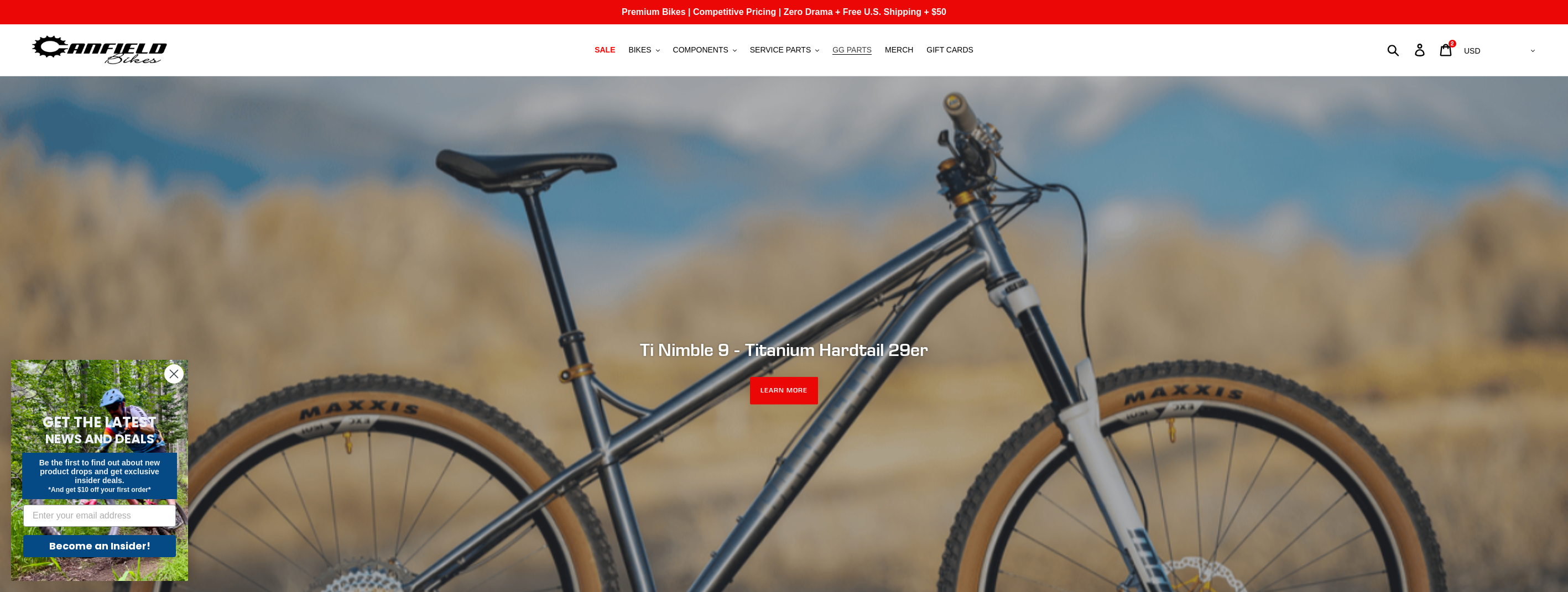
click at [864, 46] on span "GG PARTS" at bounding box center [851, 50] width 39 height 10
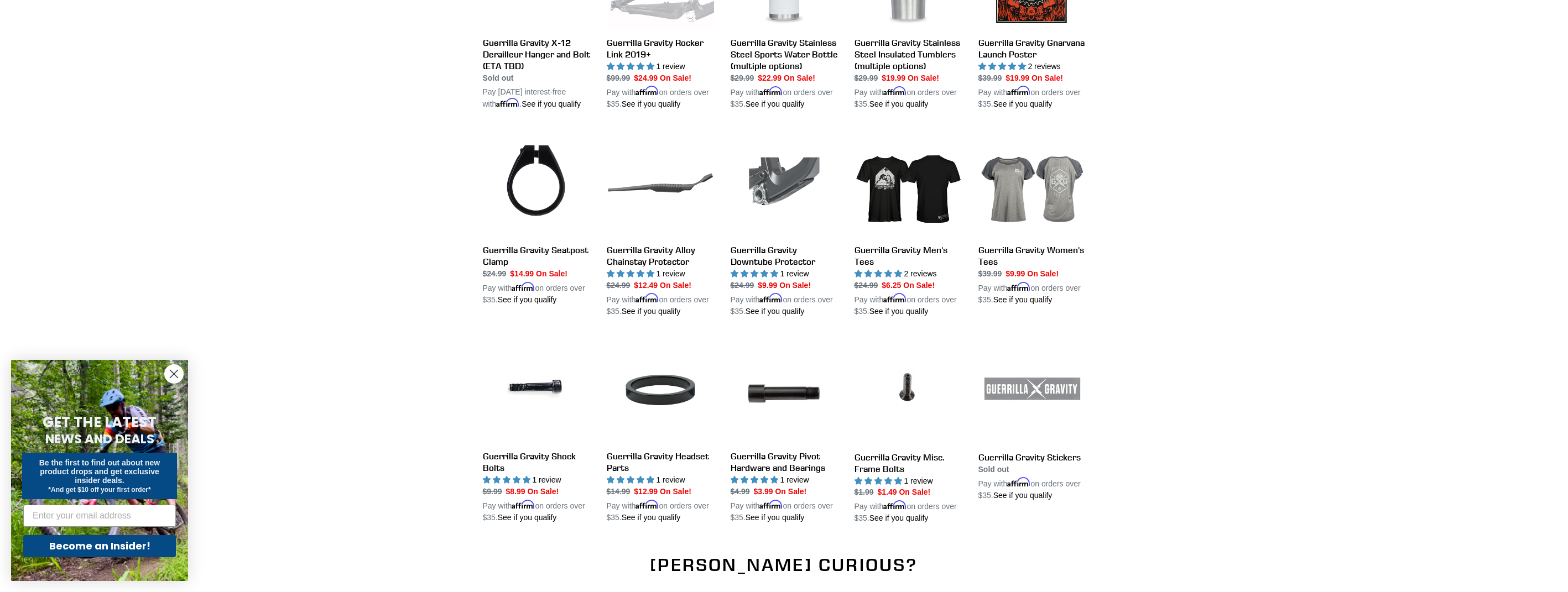
scroll to position [933, 0]
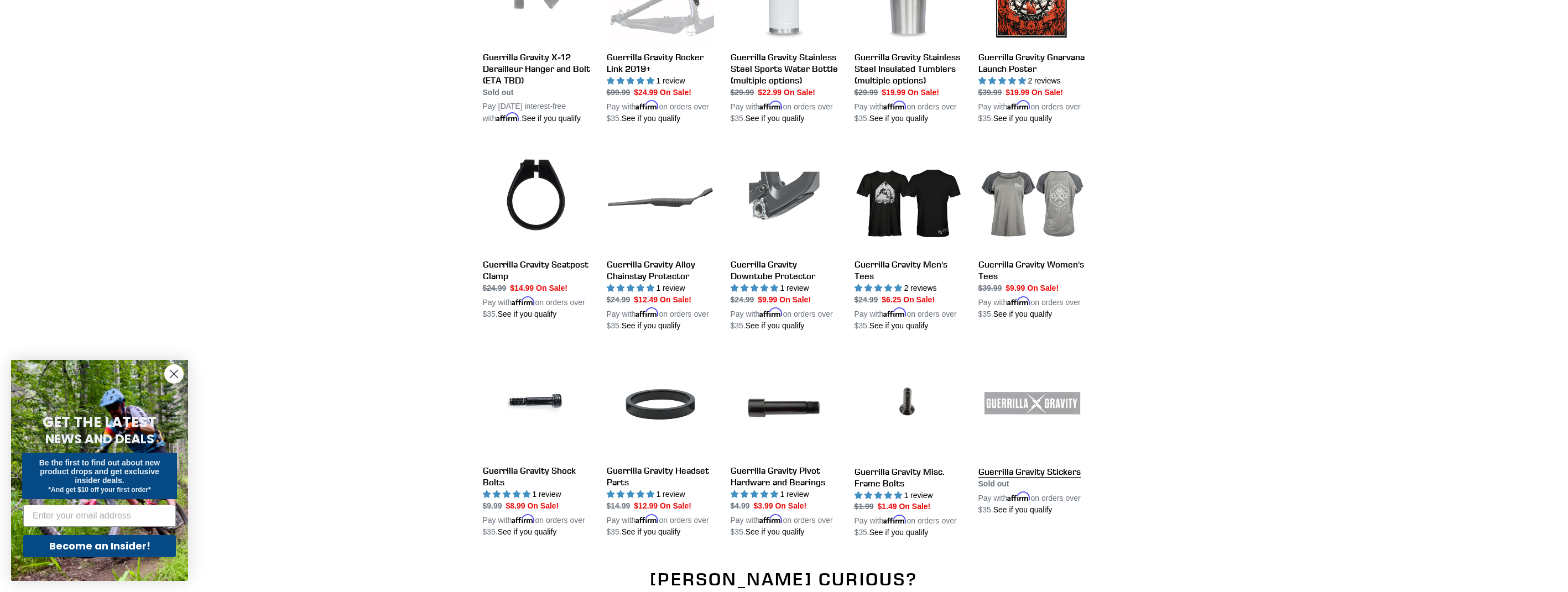
click at [1042, 480] on link "Guerrilla Gravity Stickers" at bounding box center [1031, 433] width 107 height 165
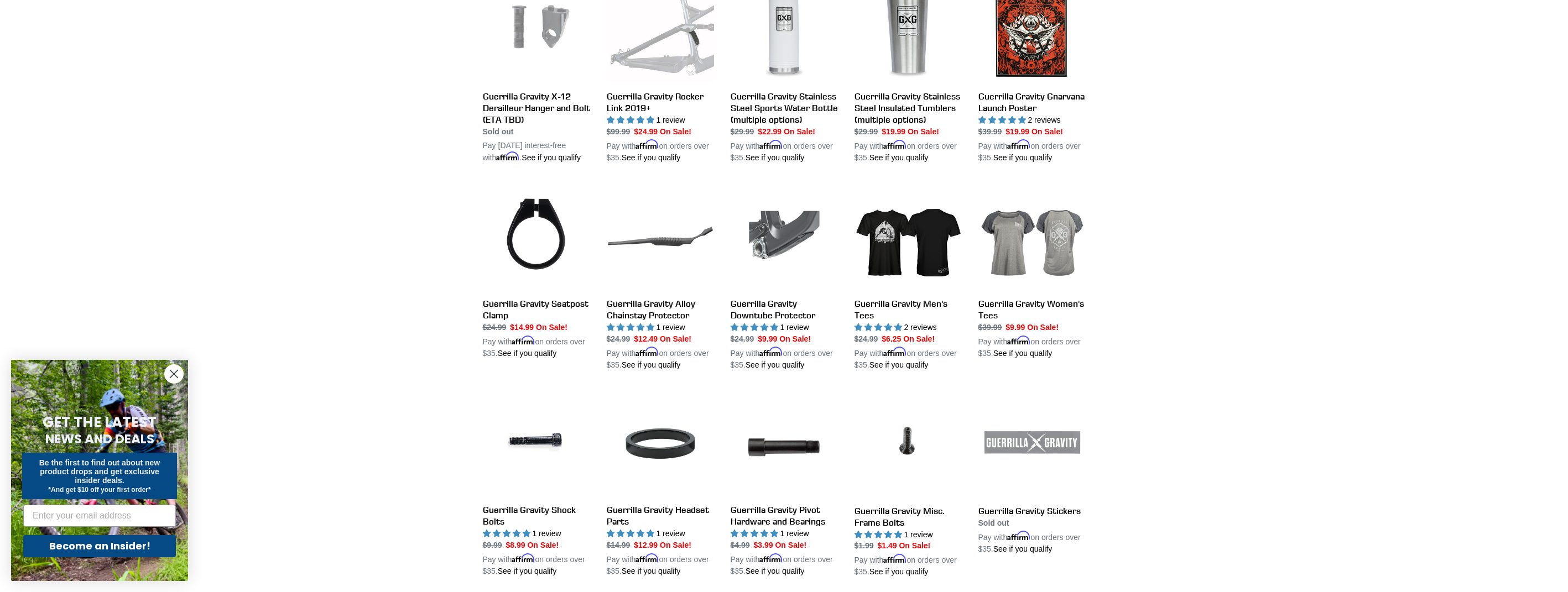
scroll to position [1029, 0]
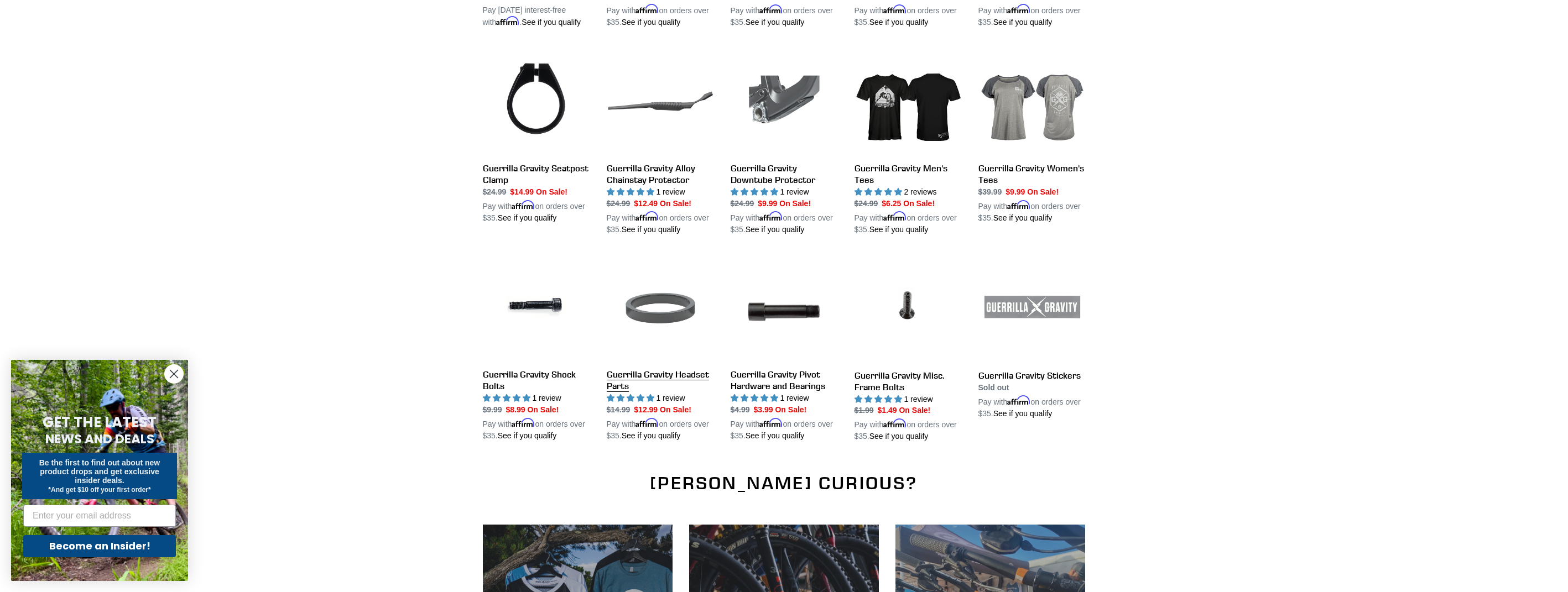
click at [682, 379] on link "Guerrilla Gravity Headset Parts" at bounding box center [660, 348] width 107 height 187
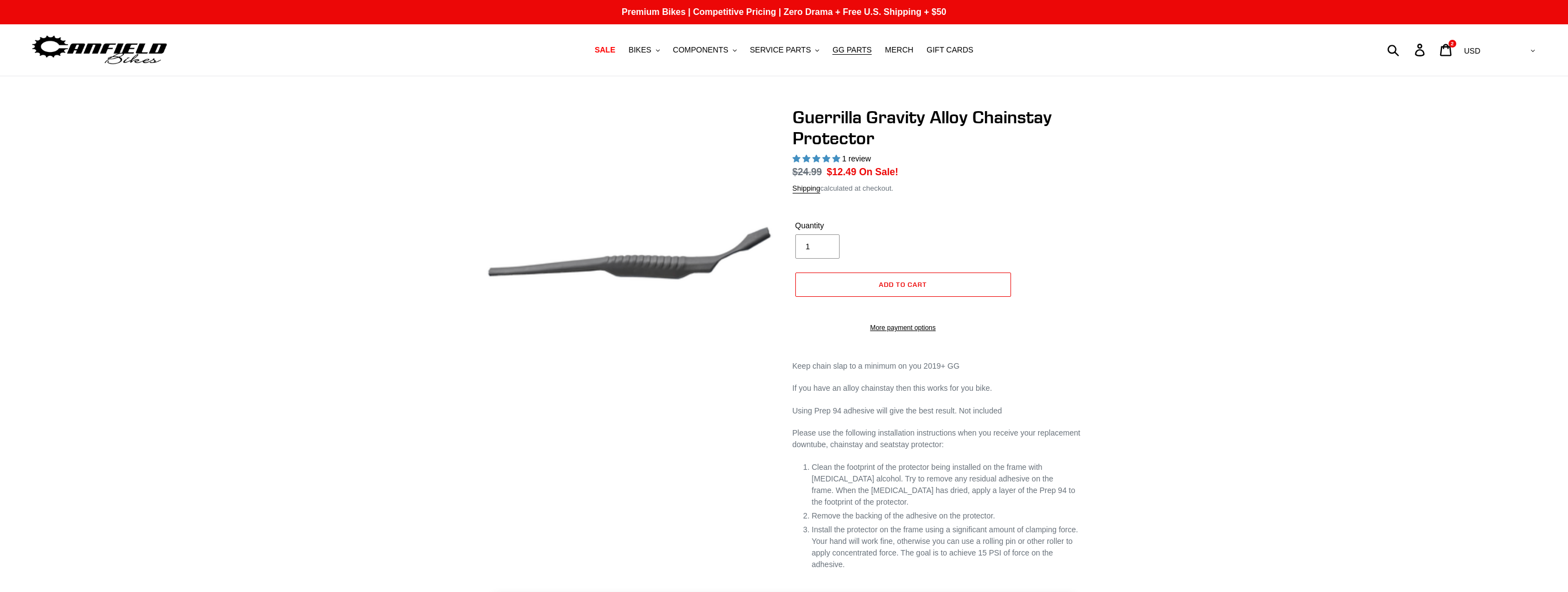
select select "highest-rating"
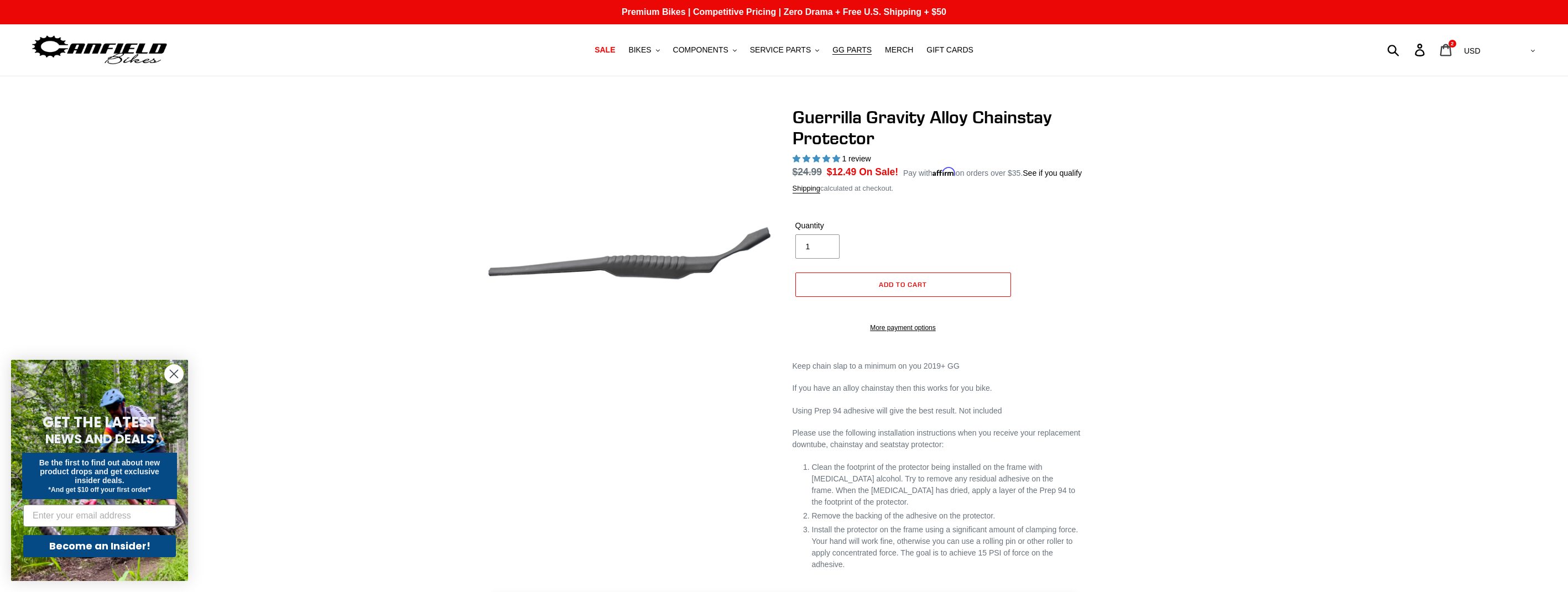
click at [1459, 49] on link "Cart 2 items" at bounding box center [1446, 50] width 26 height 24
click at [904, 289] on span "Add to cart" at bounding box center [903, 284] width 48 height 8
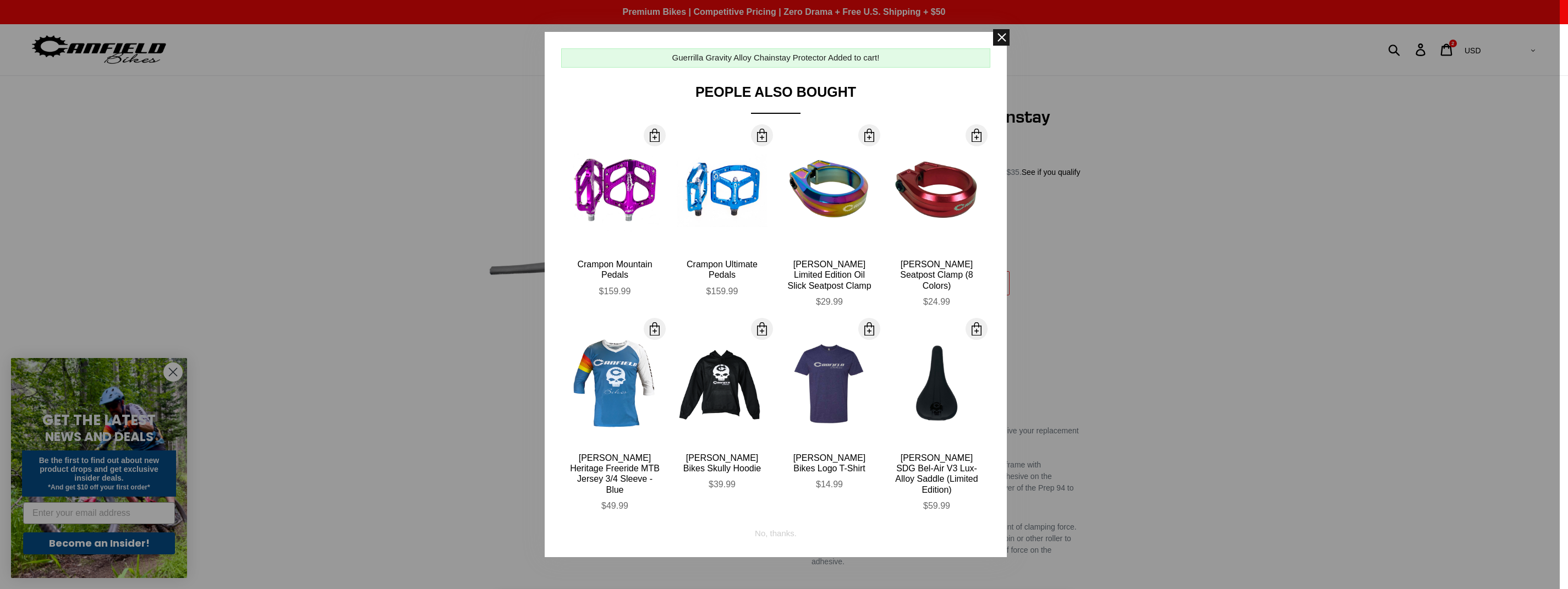
click at [998, 39] on span at bounding box center [1001, 37] width 16 height 16
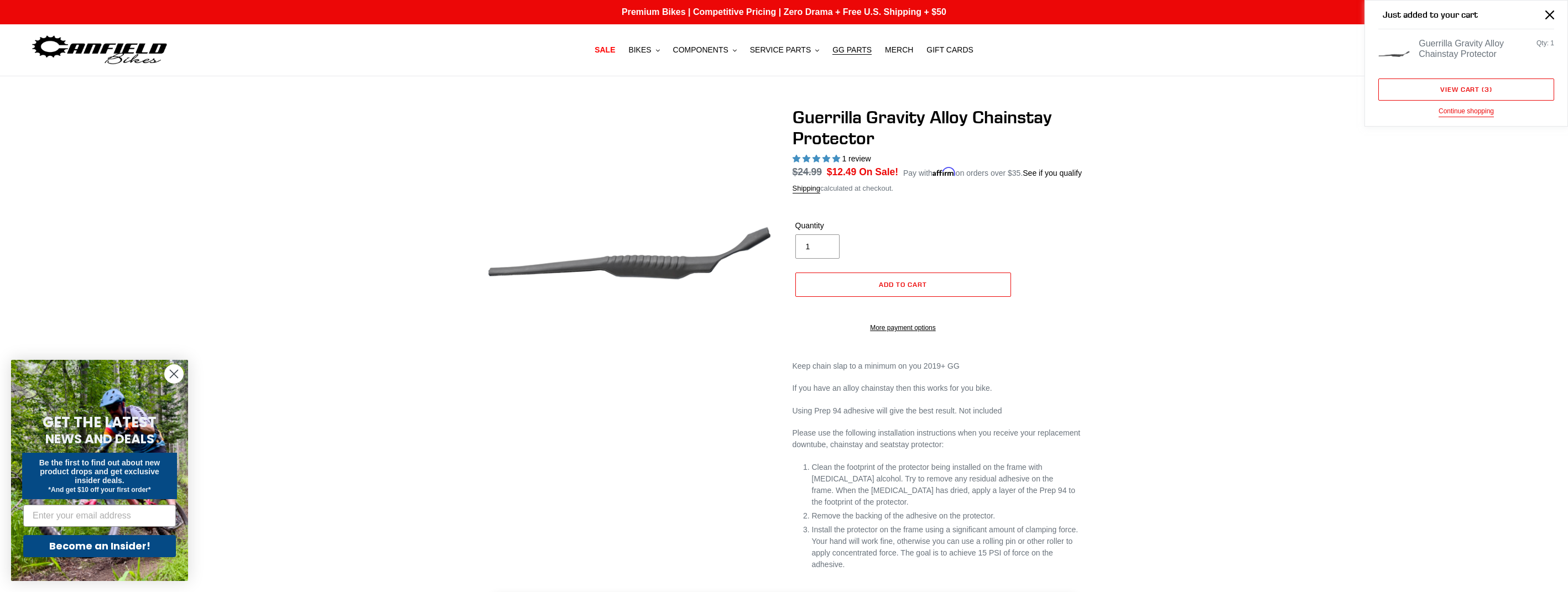
click at [1274, 126] on div "Guerrilla Gravity Alloy Chainstay Protector 1 review Regular price $24.99 Sale …" at bounding box center [784, 344] width 1568 height 474
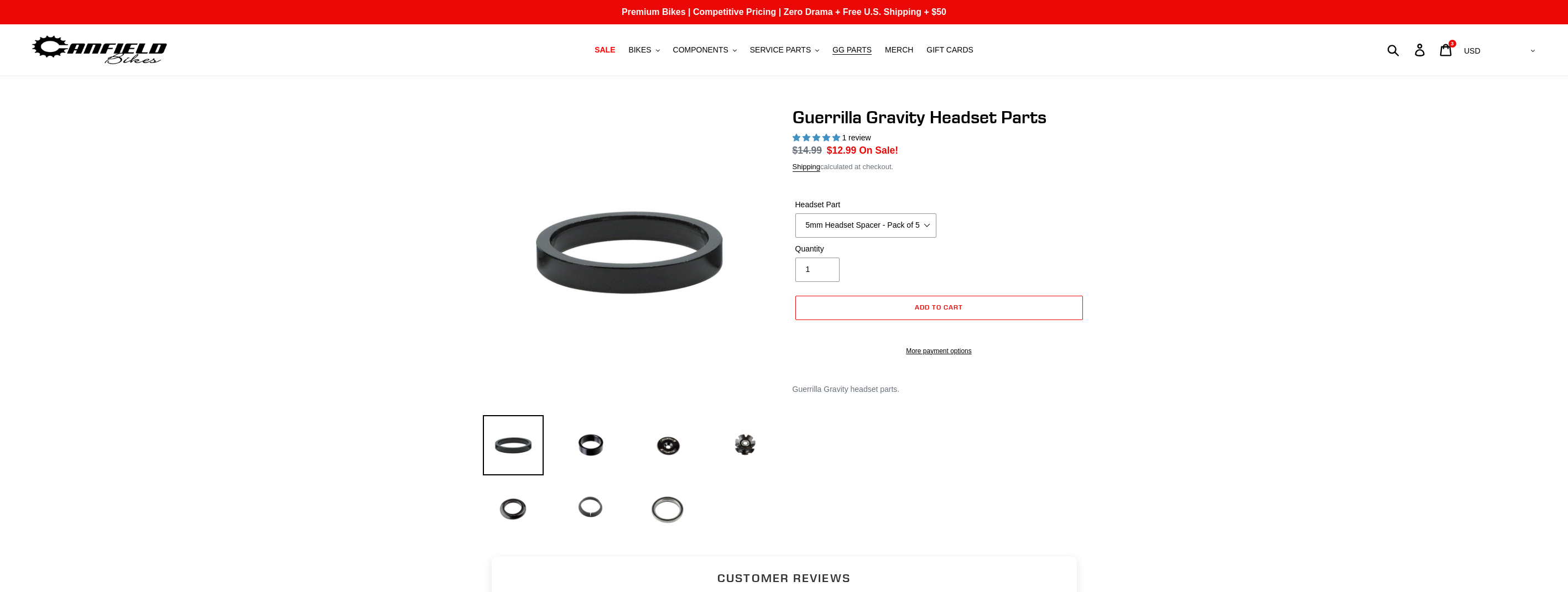
select select "highest-rating"
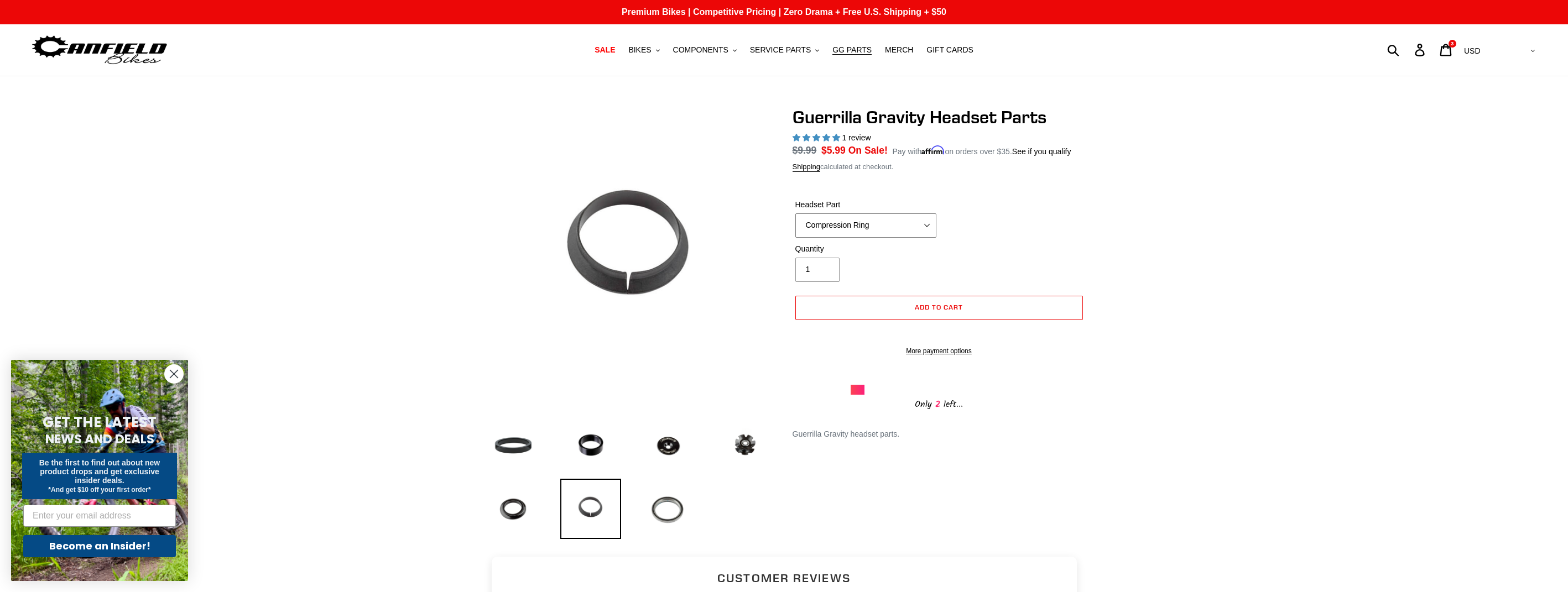
select select "Headset Dust Cap"
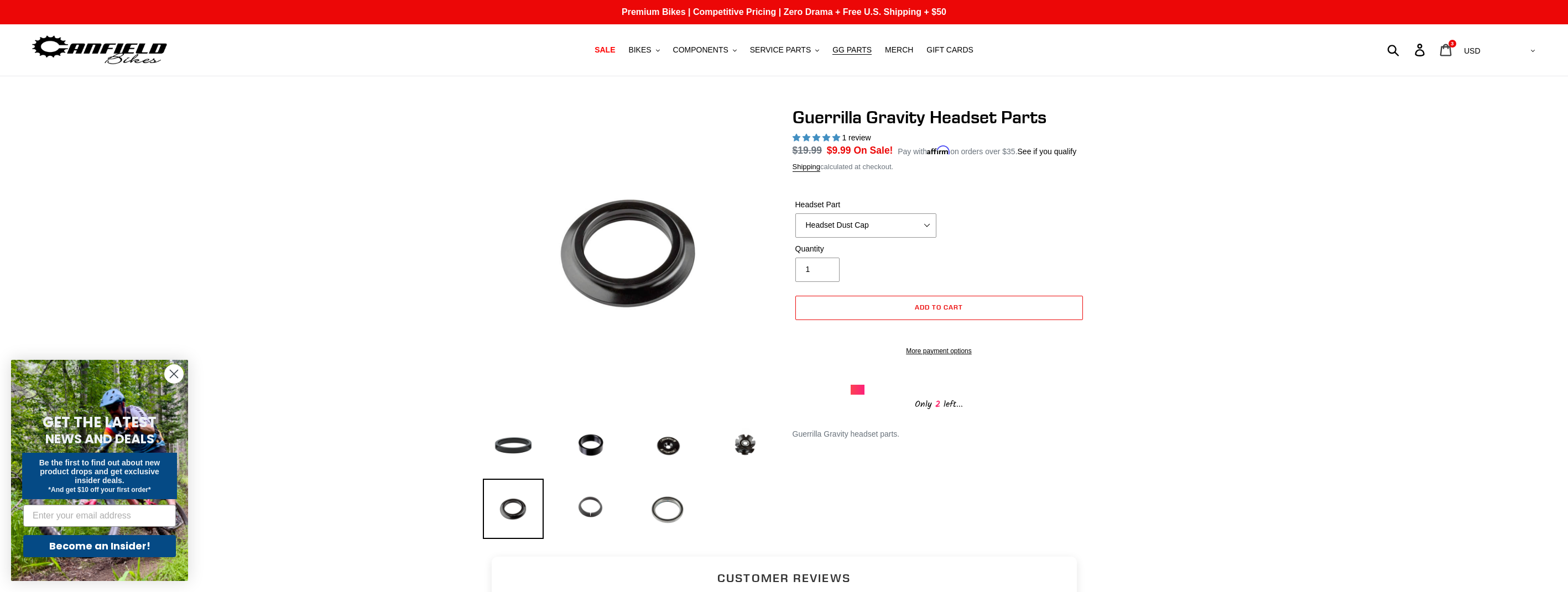
click at [1452, 49] on icon at bounding box center [1445, 49] width 12 height 13
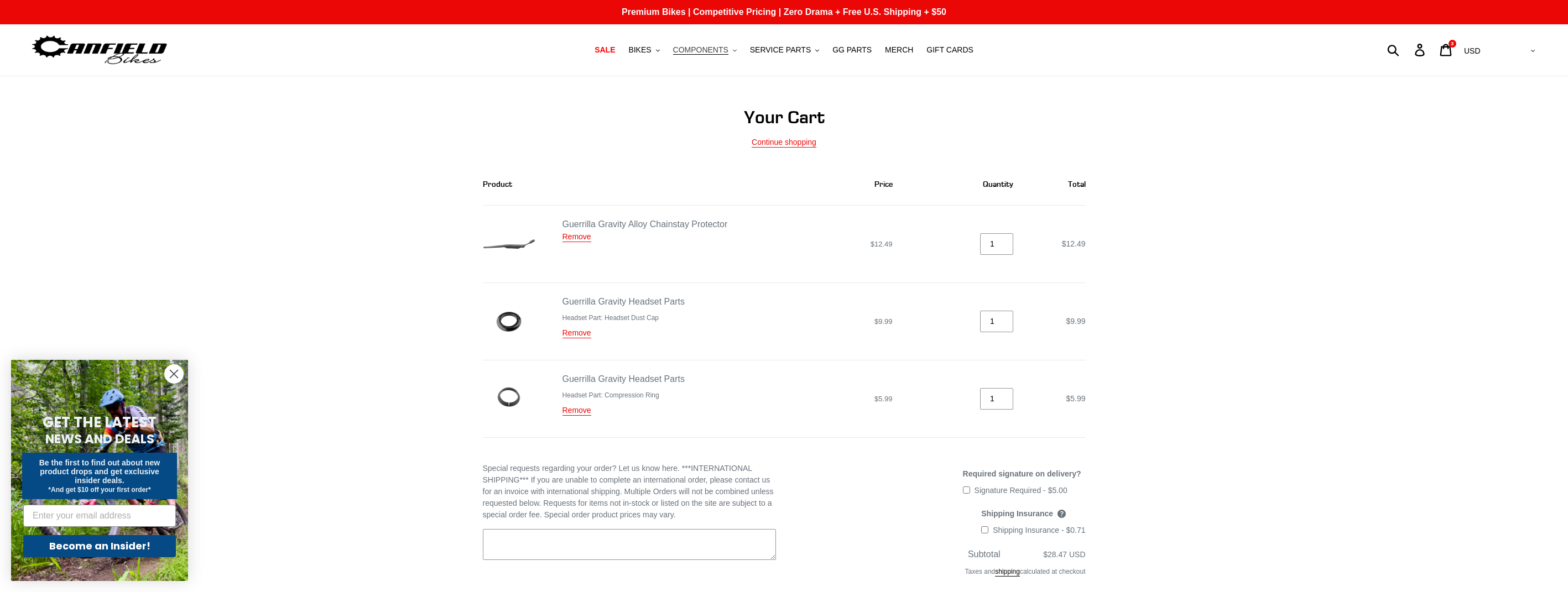
click at [699, 53] on span "COMPONENTS" at bounding box center [701, 50] width 55 height 10
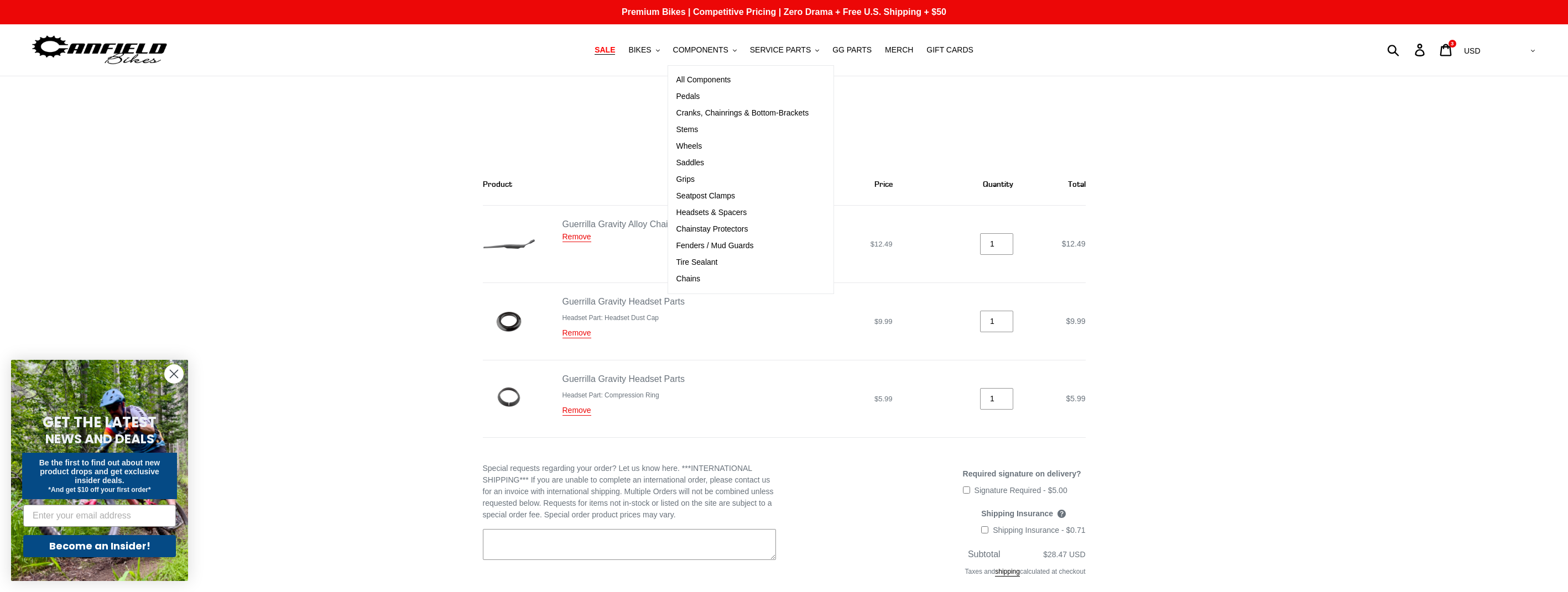
click at [611, 54] on span "SALE" at bounding box center [604, 50] width 20 height 10
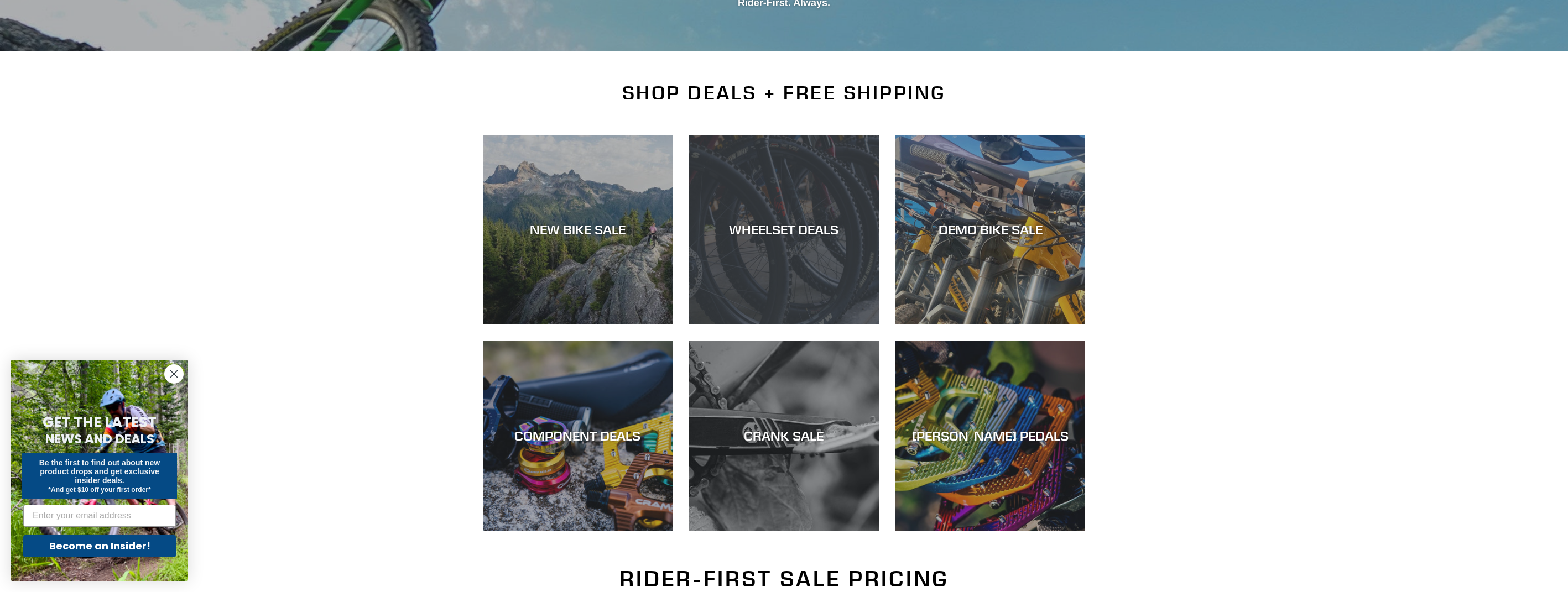
scroll to position [192, 0]
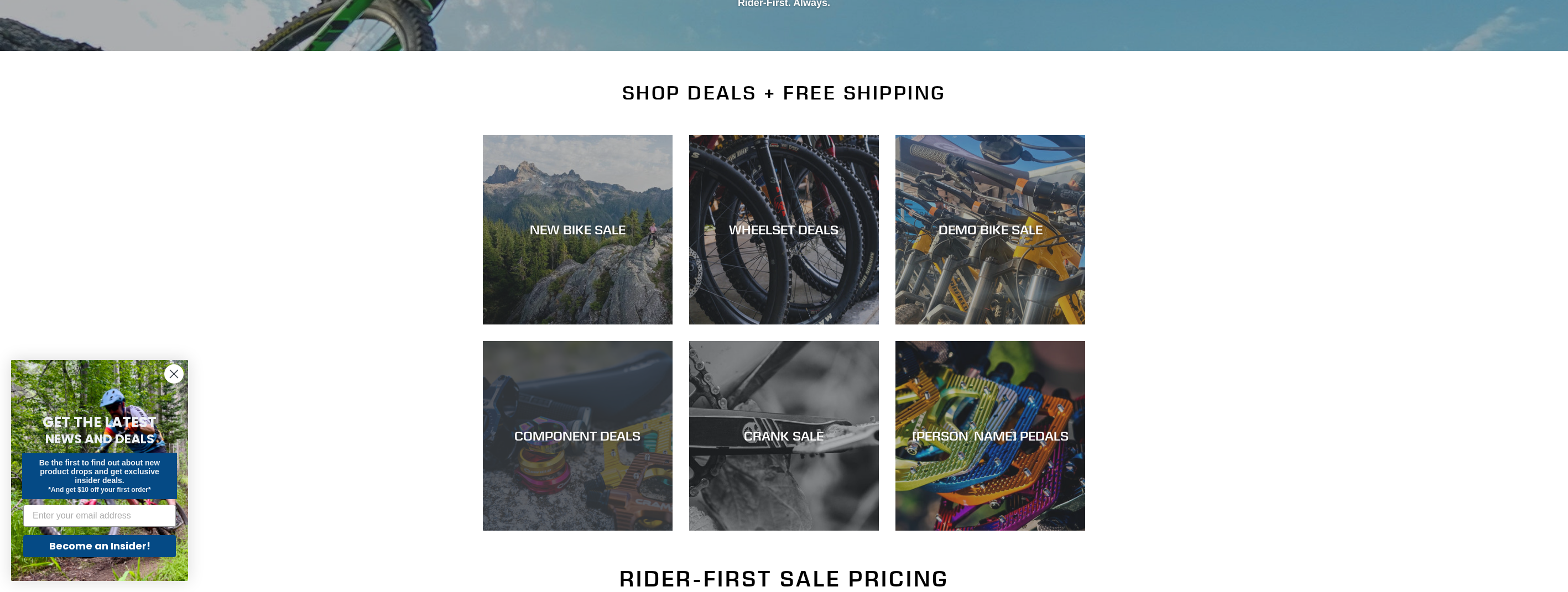
click at [623, 531] on div "COMPONENT DEALS" at bounding box center [577, 531] width 189 height 0
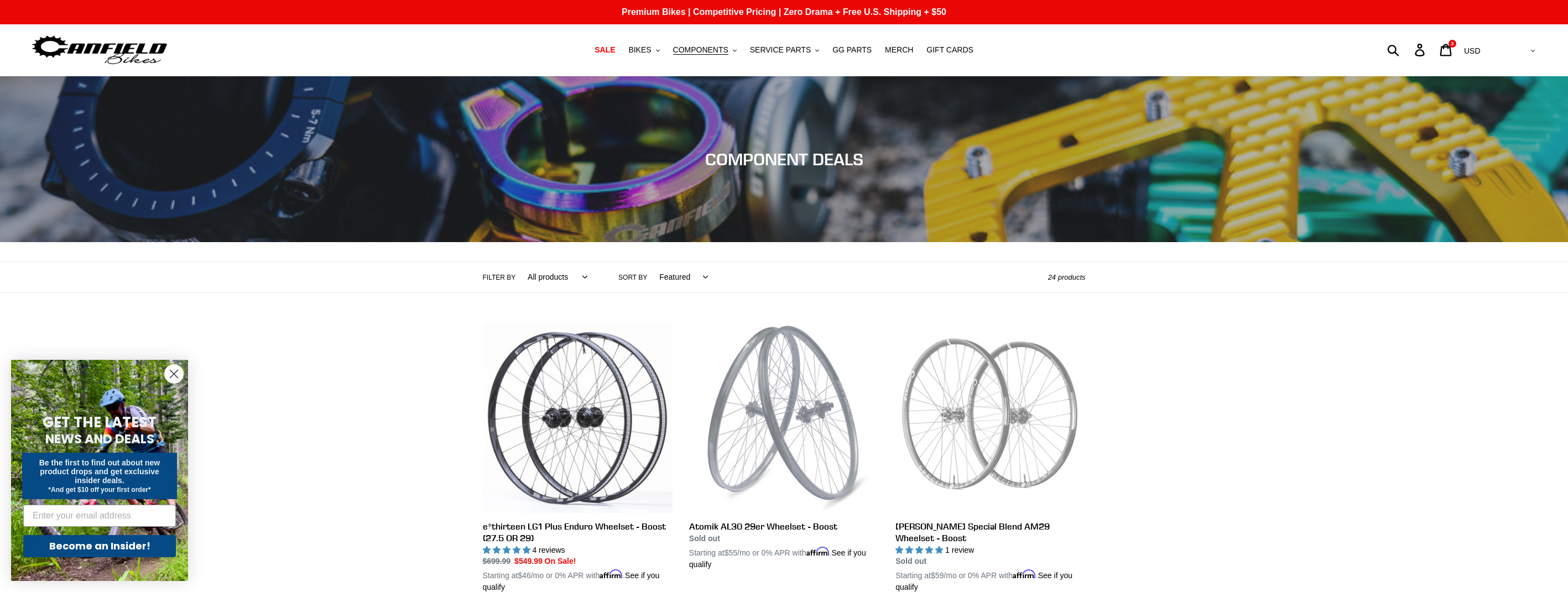
select select "price-ascending"
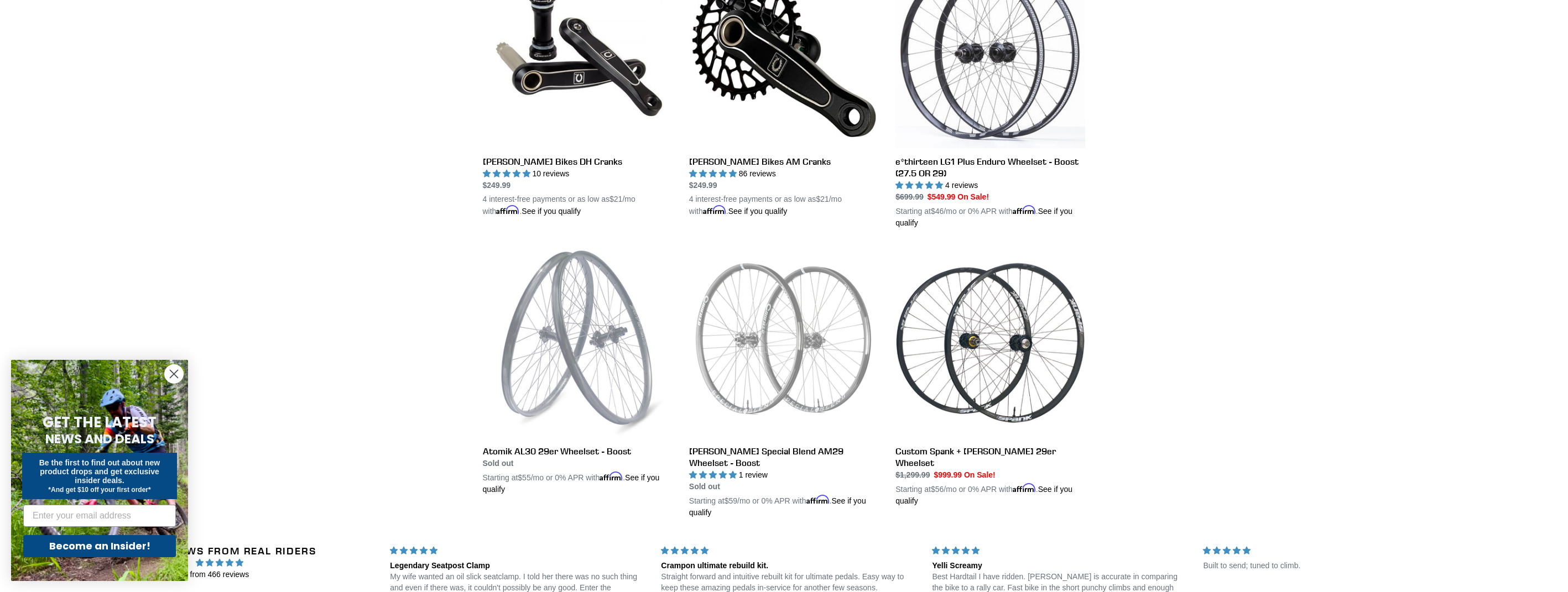
scroll to position [2077, 0]
